Goal: Task Accomplishment & Management: Use online tool/utility

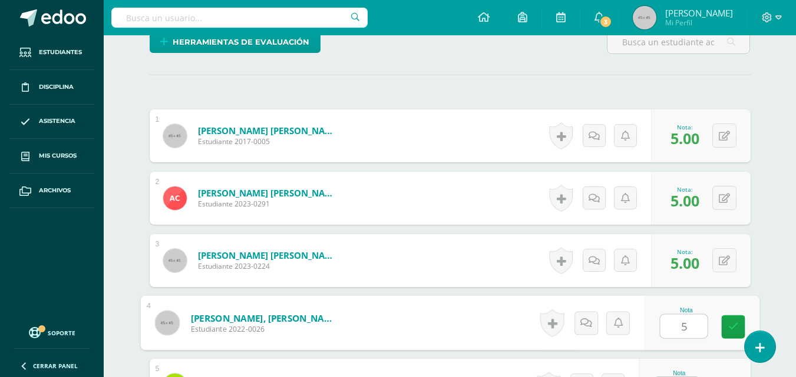
type input "5"
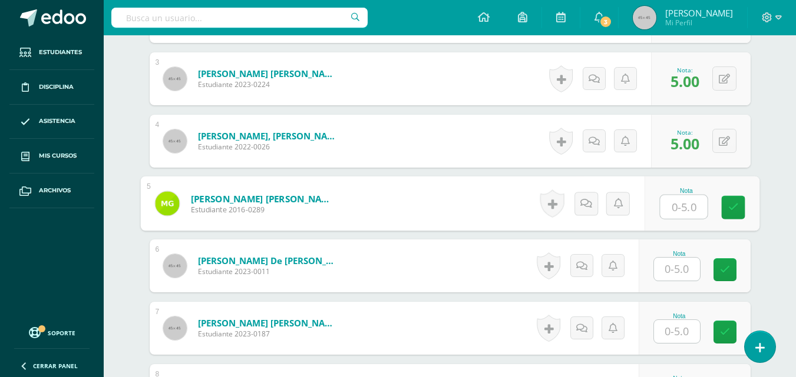
scroll to position [491, 0]
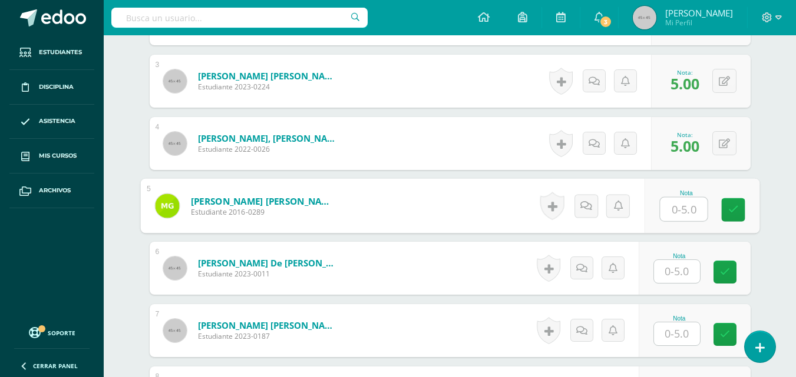
click at [684, 216] on input "text" at bounding box center [683, 210] width 47 height 24
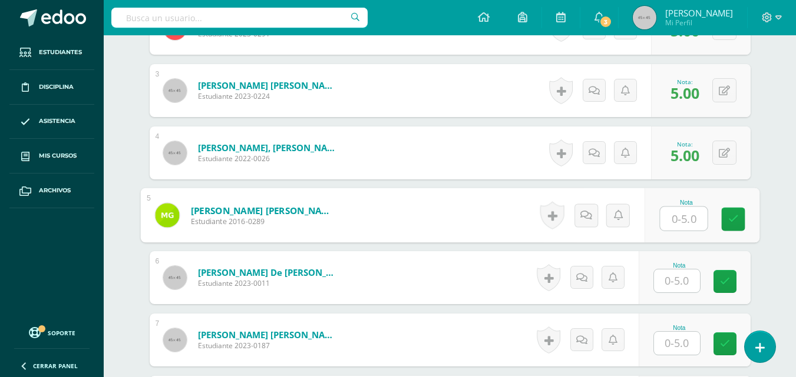
scroll to position [482, 0]
type input "5"
click at [730, 214] on icon at bounding box center [732, 219] width 11 height 10
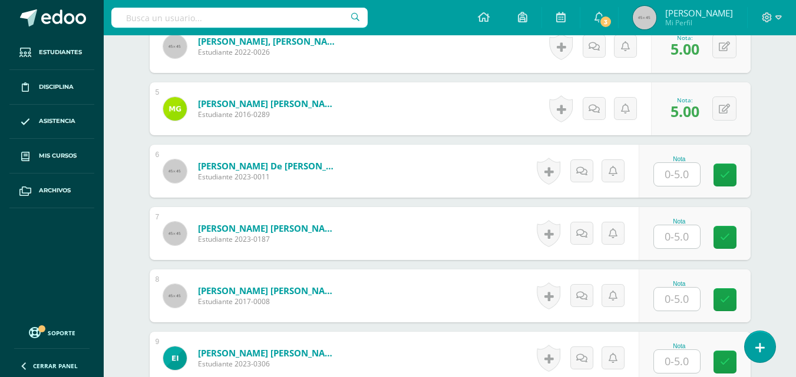
scroll to position [592, 0]
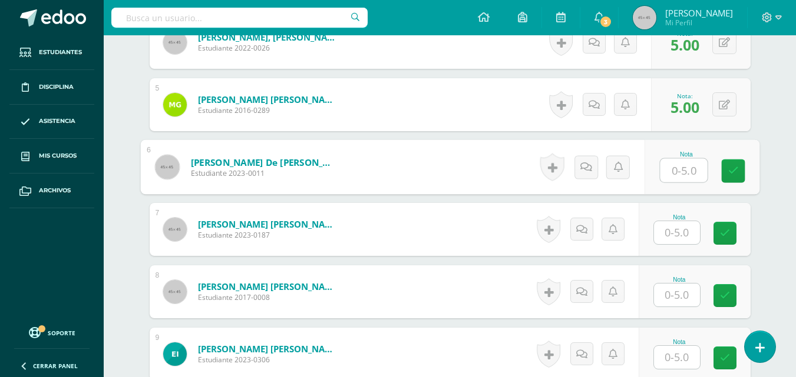
click at [665, 169] on input "text" at bounding box center [683, 171] width 47 height 24
type input "5"
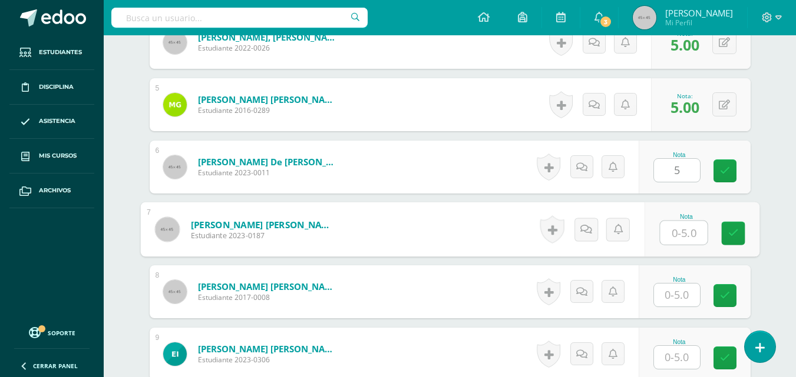
click at [675, 234] on input "text" at bounding box center [683, 233] width 47 height 24
type input "5"
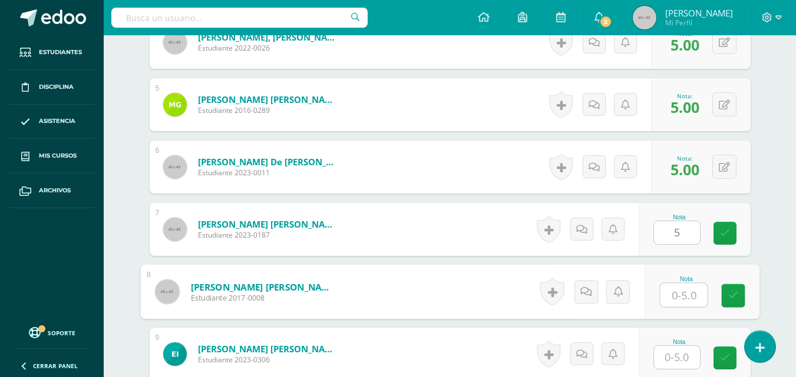
click at [693, 292] on input "text" at bounding box center [683, 296] width 47 height 24
type input "5"
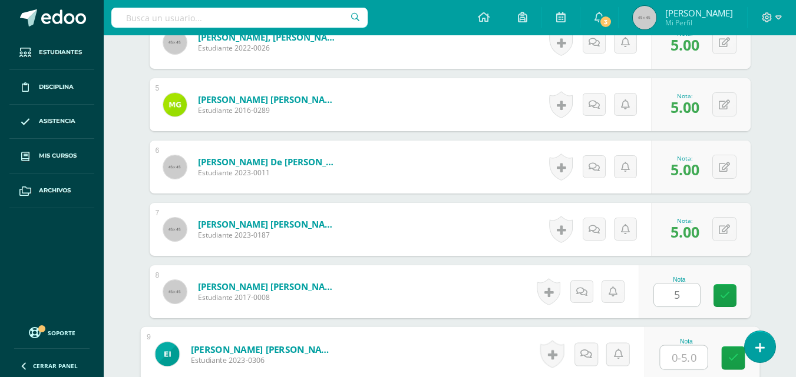
click at [687, 353] on input "text" at bounding box center [683, 358] width 47 height 24
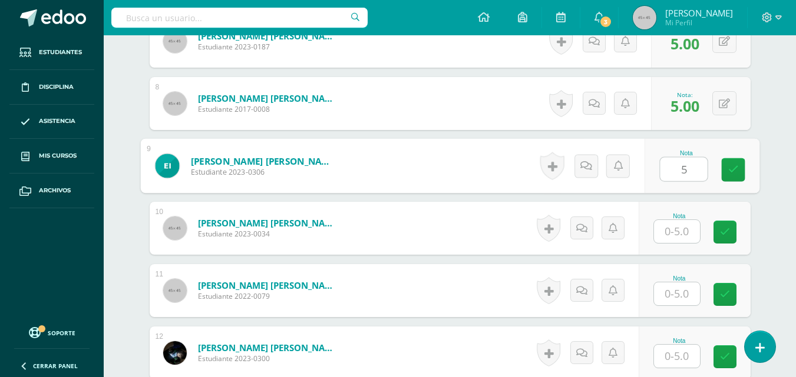
scroll to position [782, 0]
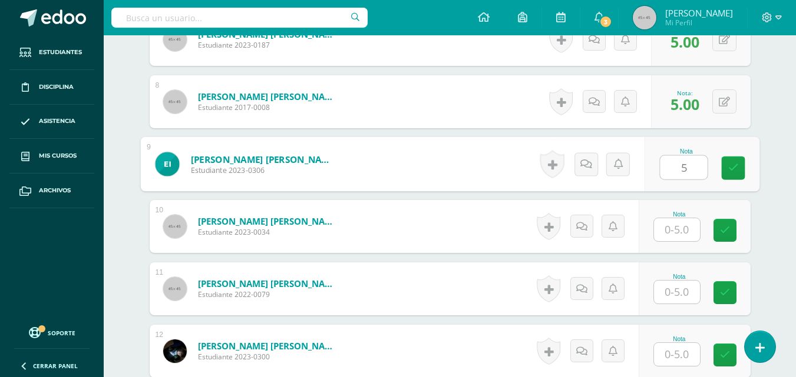
type input "5"
click at [677, 224] on input "text" at bounding box center [677, 229] width 46 height 23
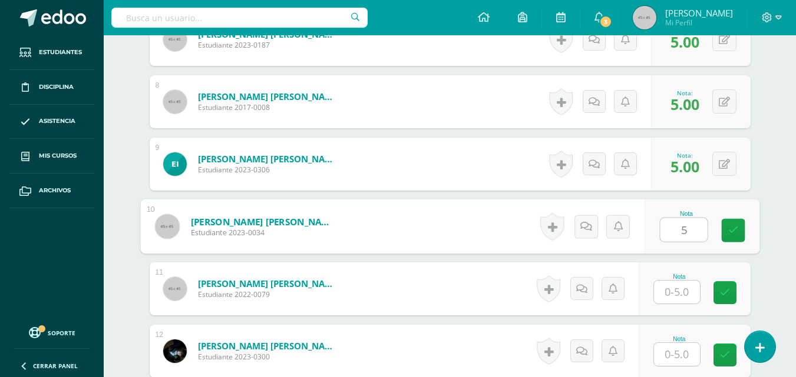
type input "5"
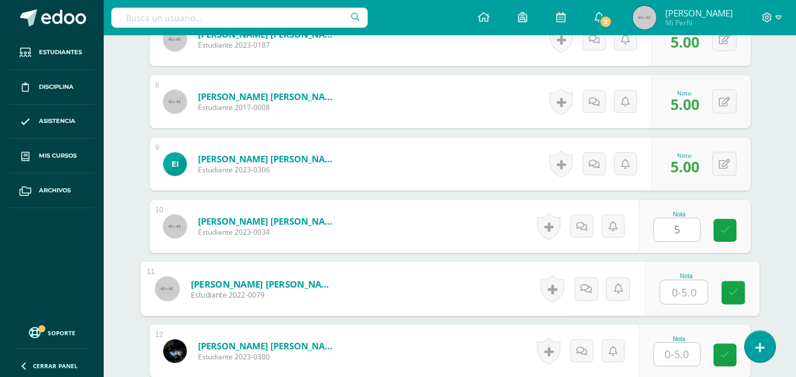
click at [685, 290] on input "text" at bounding box center [683, 293] width 47 height 24
type input "5"
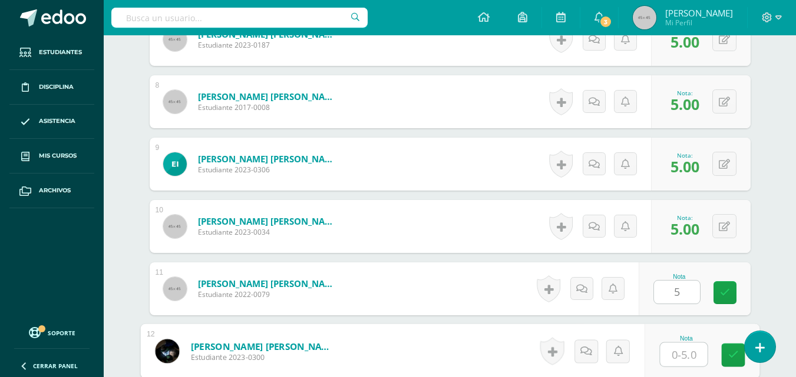
click at [669, 353] on input "text" at bounding box center [683, 355] width 47 height 24
type input "5"
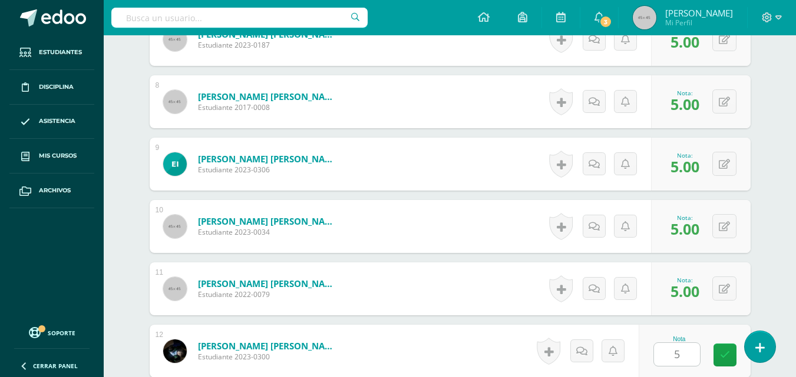
scroll to position [1011, 0]
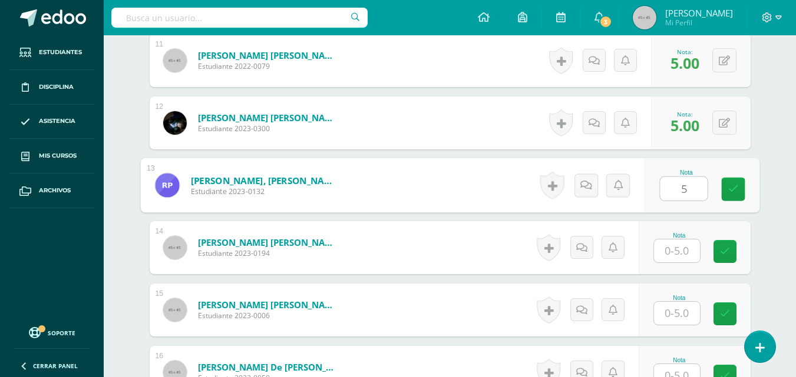
type input "5"
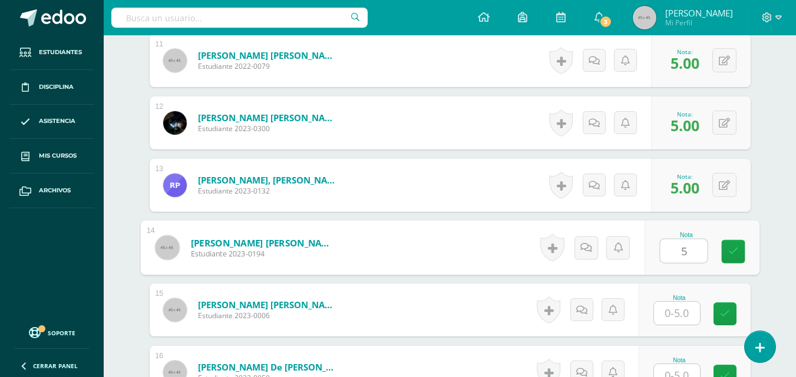
type input "5"
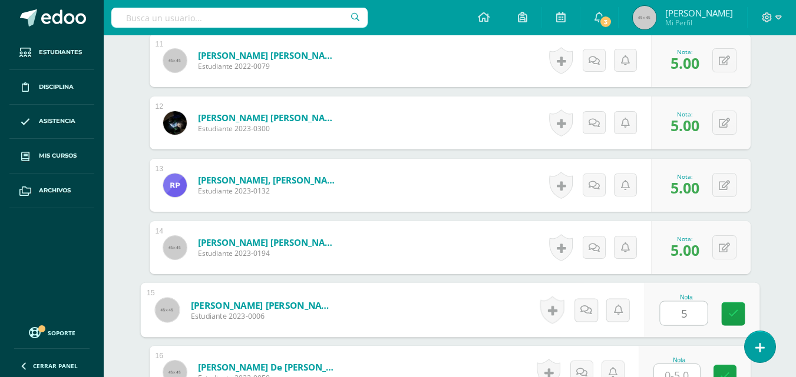
type input "5"
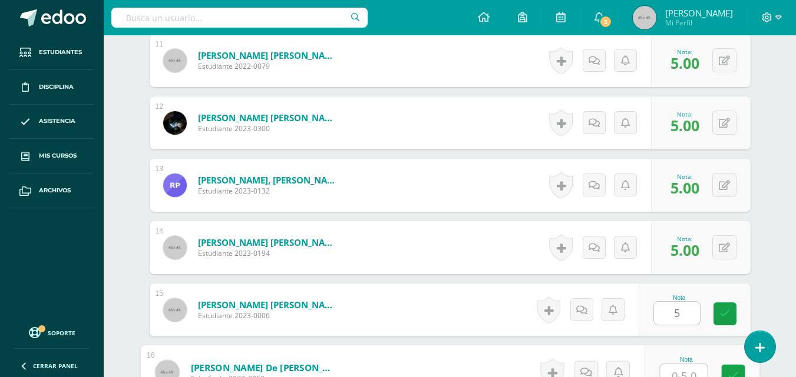
scroll to position [1021, 0]
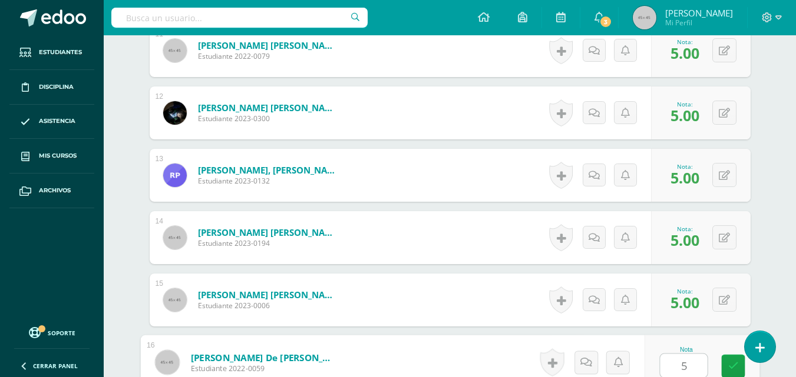
type input "5"
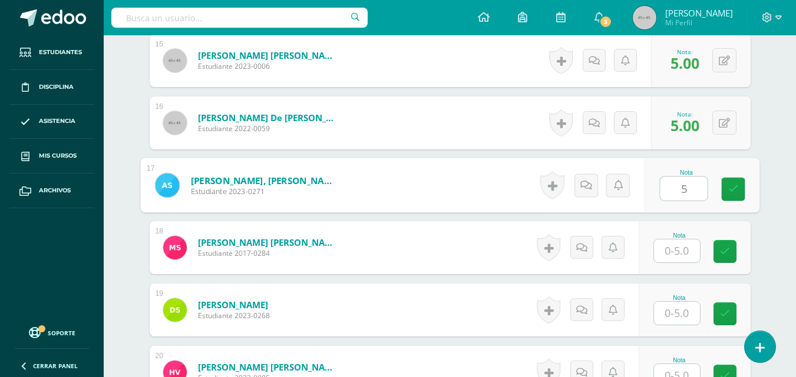
type input "5"
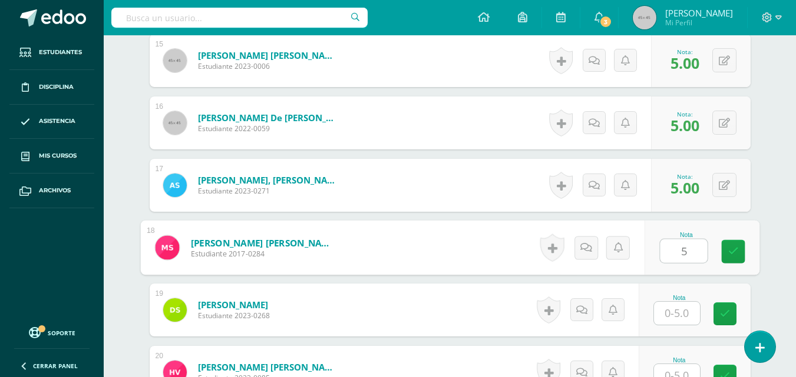
type input "5"
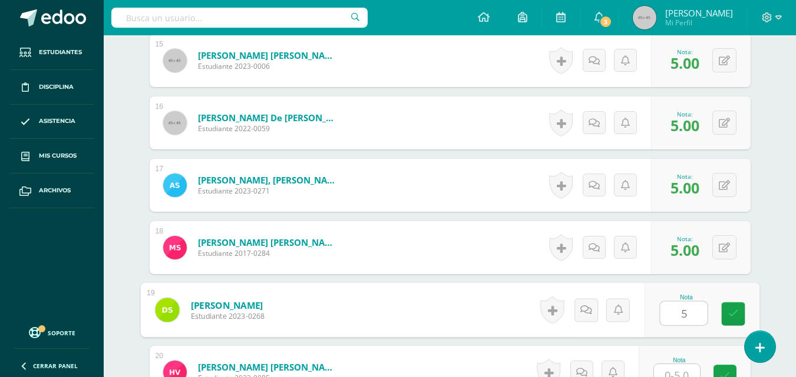
type input "5"
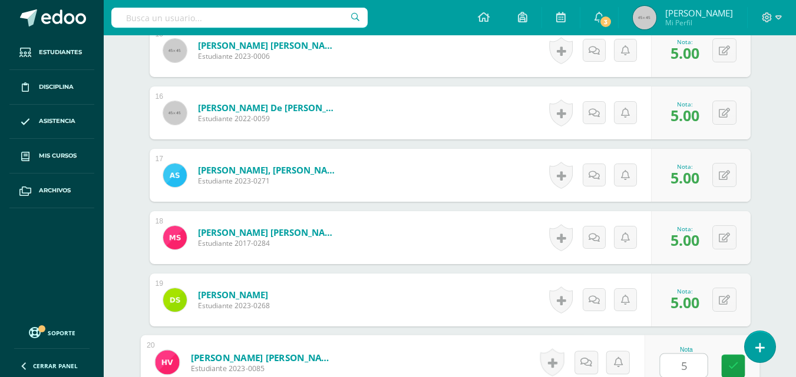
type input "5"
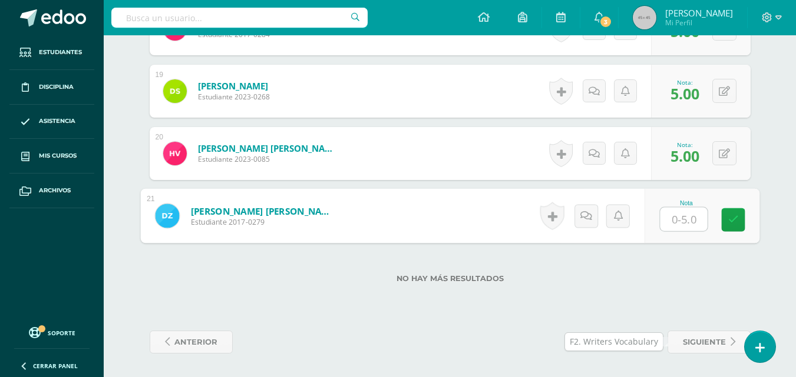
type input "5"
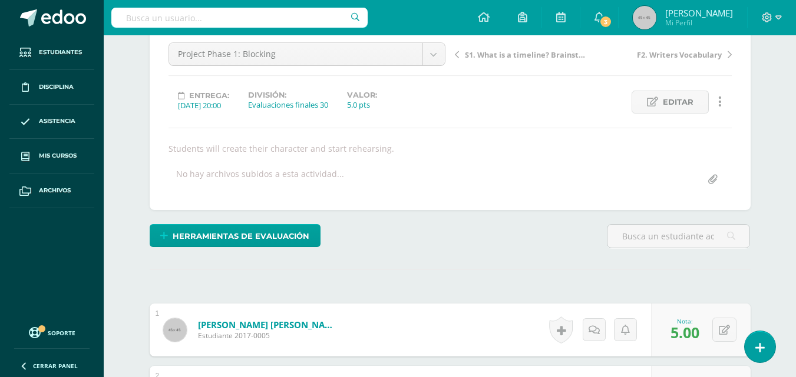
scroll to position [115, 0]
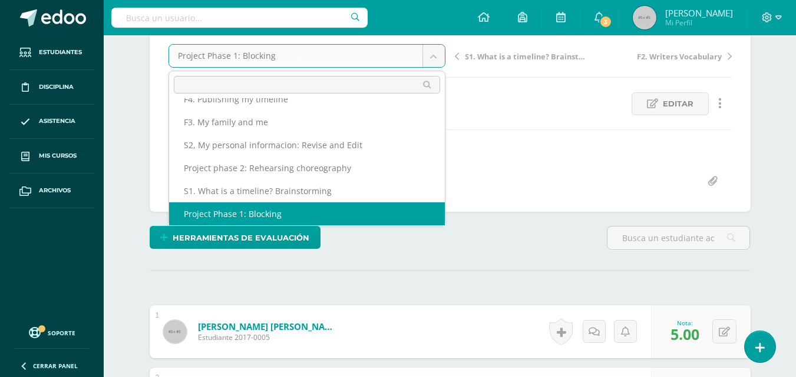
scroll to position [74, 0]
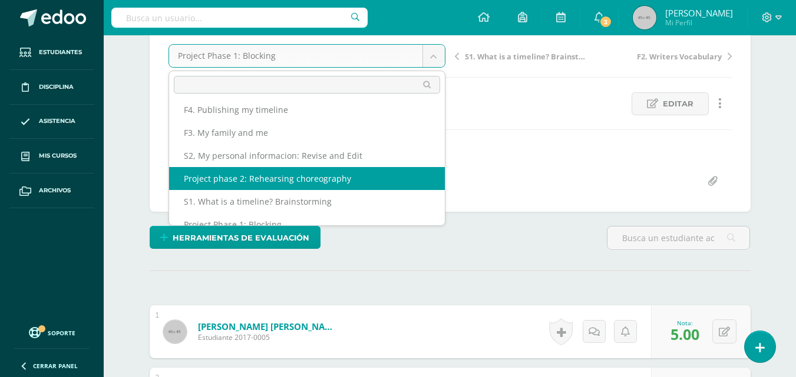
select select "/dashboard/teacher/grade-activity/47379/"
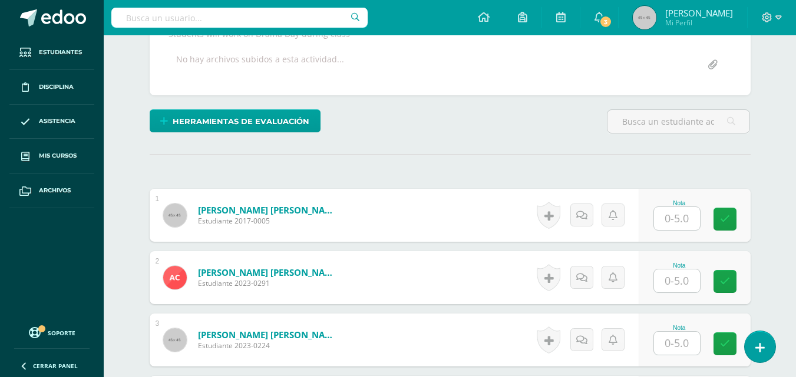
scroll to position [232, 0]
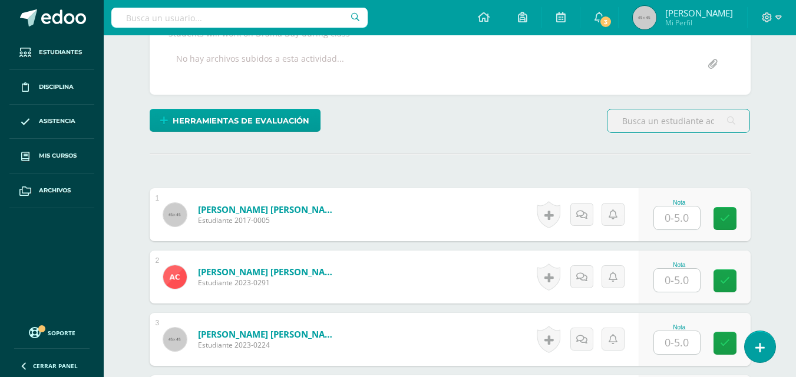
click at [673, 218] on input "text" at bounding box center [677, 218] width 46 height 23
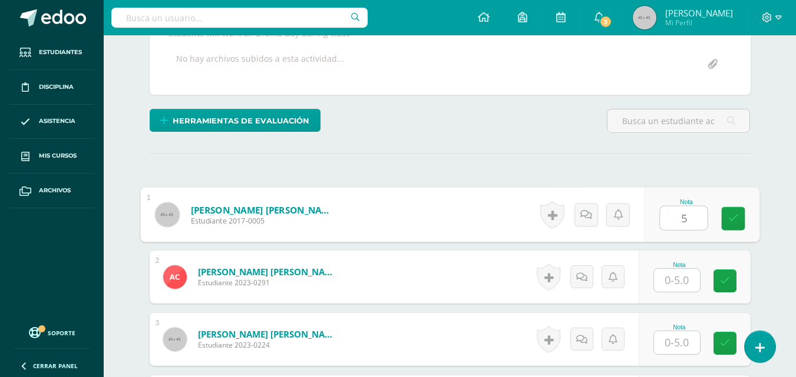
type input "5"
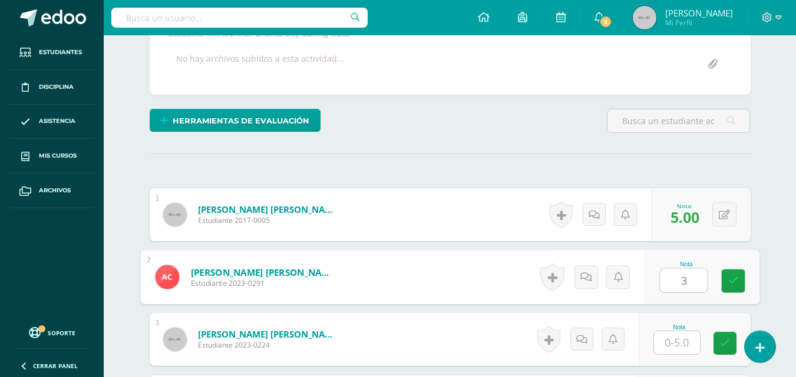
type input "3"
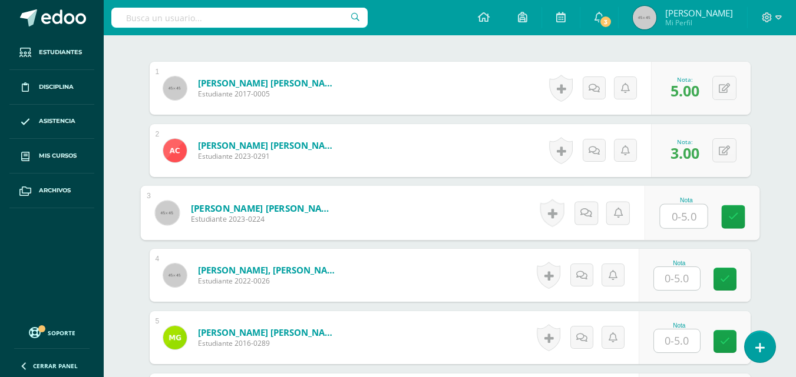
scroll to position [380, 0]
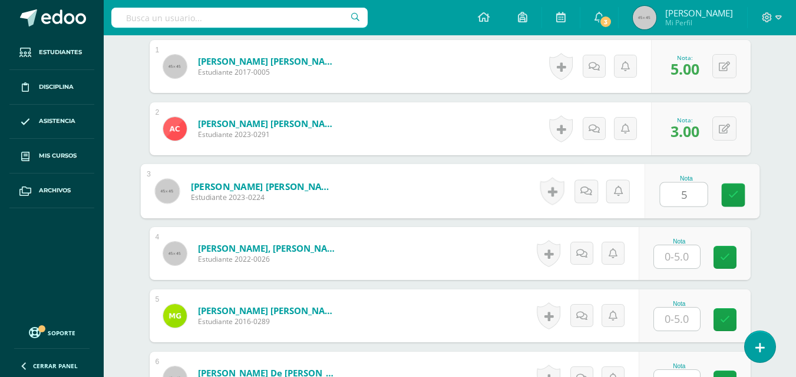
type input "5"
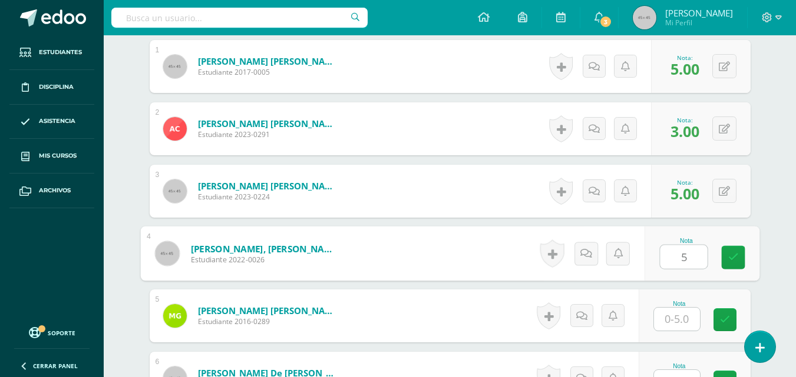
type input "5"
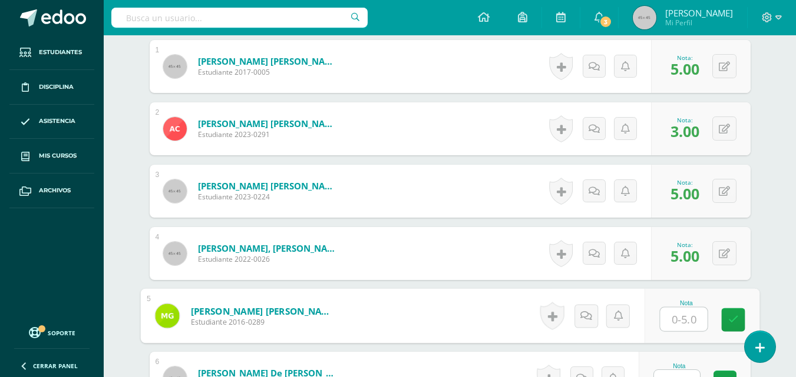
type input "3"
click at [729, 317] on icon at bounding box center [732, 320] width 11 height 10
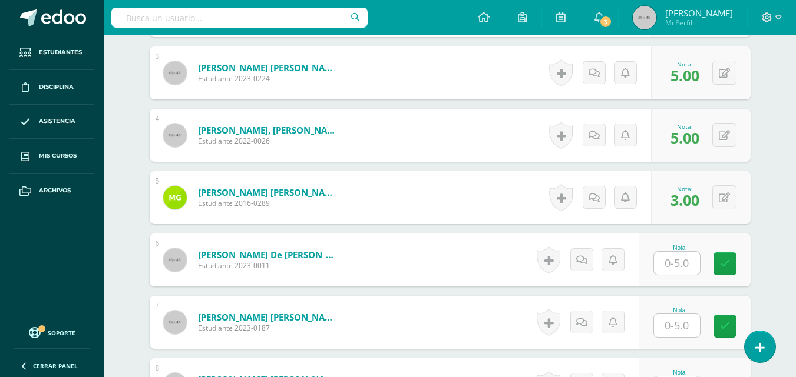
scroll to position [510, 0]
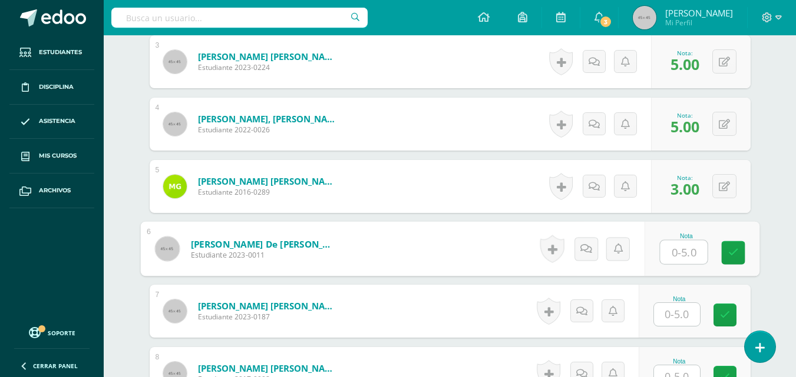
click at [681, 243] on input "text" at bounding box center [683, 253] width 47 height 24
type input "5"
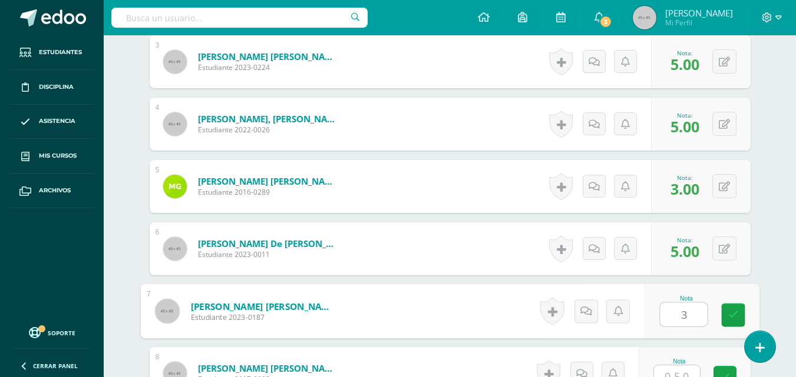
type input "3"
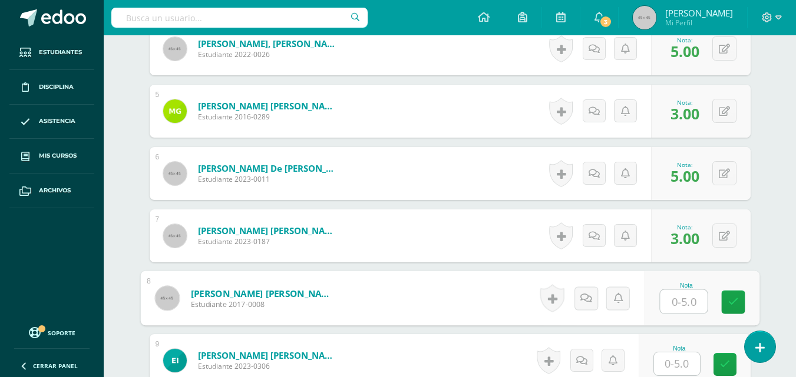
scroll to position [586, 0]
type input "3"
click at [724, 369] on icon at bounding box center [725, 364] width 10 height 10
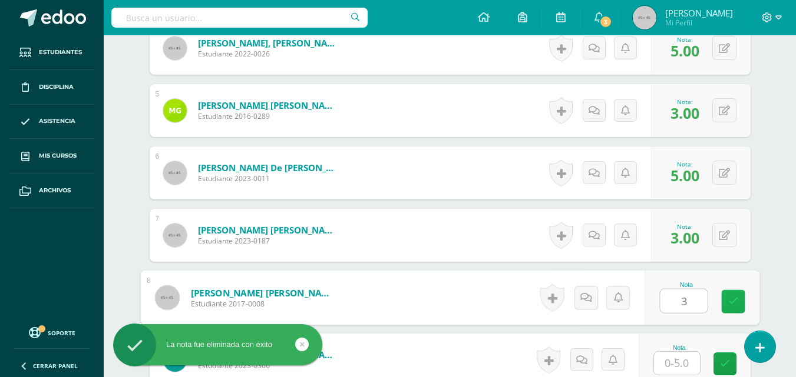
click at [737, 293] on link at bounding box center [733, 302] width 24 height 24
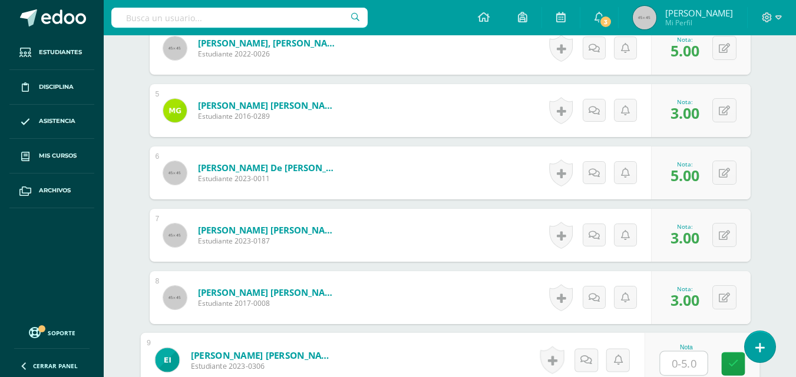
click at [681, 371] on input "text" at bounding box center [683, 364] width 47 height 24
type input "2"
